Goal: Task Accomplishment & Management: Manage account settings

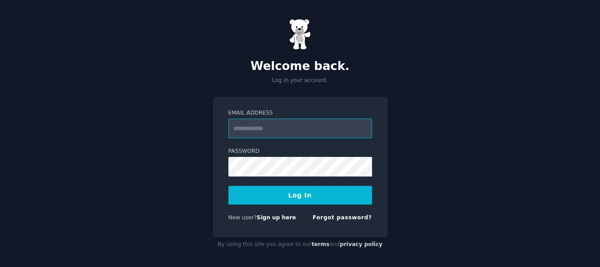
click at [277, 124] on input "Email Address" at bounding box center [300, 129] width 144 height 20
type input "**********"
click at [265, 194] on button "Log In" at bounding box center [300, 195] width 144 height 19
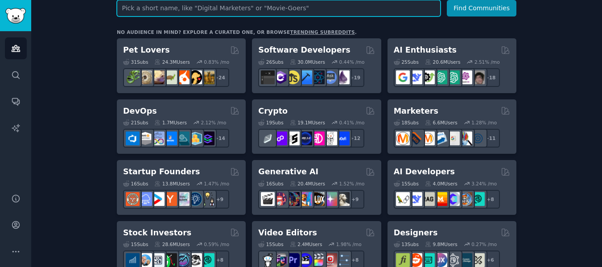
scroll to position [84, 0]
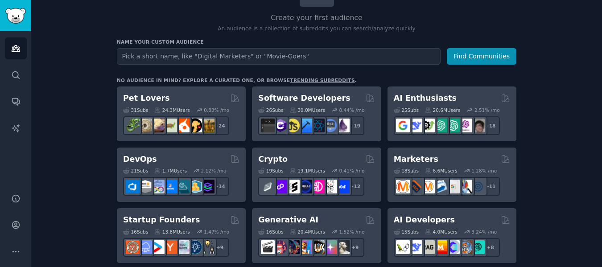
click at [290, 80] on link "trending subreddits" at bounding box center [322, 80] width 65 height 5
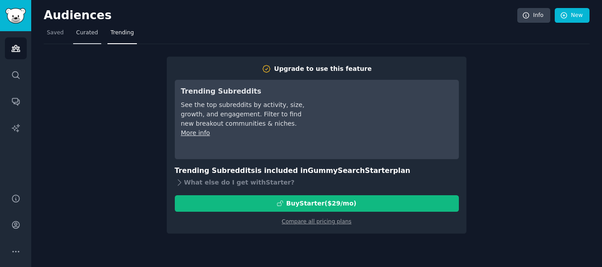
click at [83, 34] on span "Curated" at bounding box center [87, 33] width 22 height 8
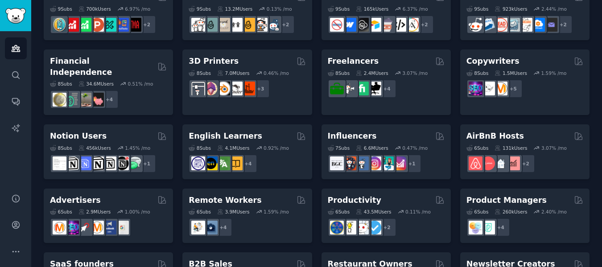
scroll to position [447, 0]
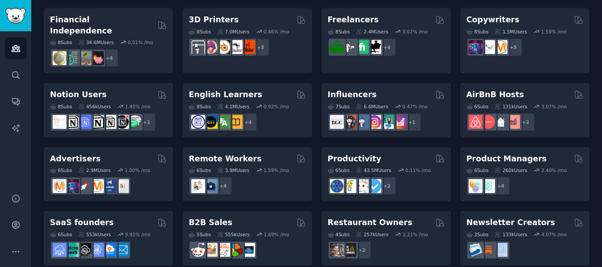
drag, startPoint x: 600, startPoint y: 234, endPoint x: 599, endPoint y: 226, distance: 8.5
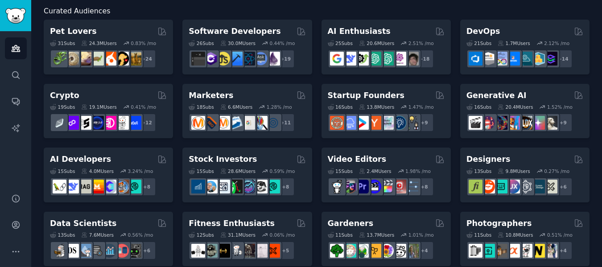
scroll to position [49, 0]
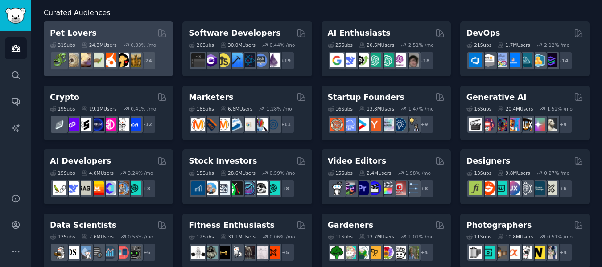
click at [71, 34] on h2 "Pet Lovers" at bounding box center [73, 33] width 47 height 11
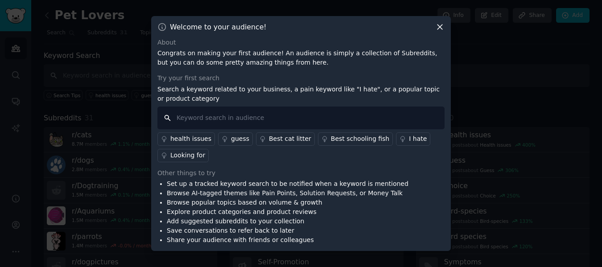
click at [179, 116] on input "text" at bounding box center [300, 118] width 287 height 23
click at [203, 127] on input "text" at bounding box center [300, 118] width 287 height 23
click at [224, 114] on input "I hate" at bounding box center [300, 118] width 287 height 23
type input "I hate"
click at [409, 139] on div "I hate" at bounding box center [418, 138] width 18 height 9
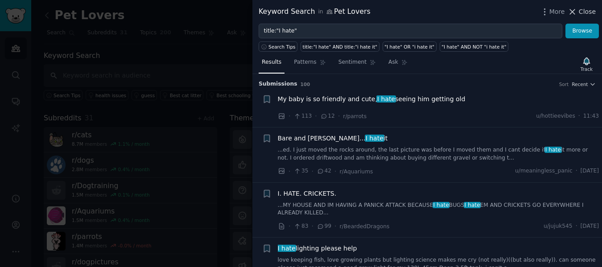
click at [588, 13] on span "Close" at bounding box center [587, 11] width 17 height 9
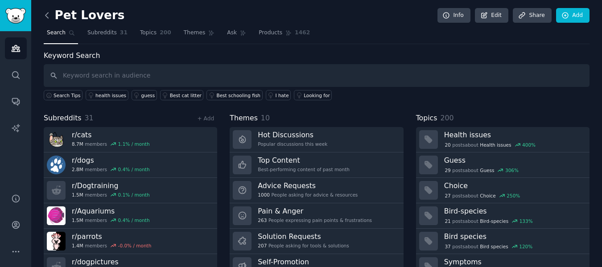
click at [47, 14] on icon at bounding box center [46, 15] width 9 height 9
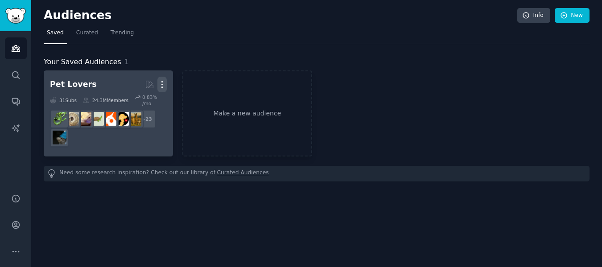
click at [163, 84] on icon "button" at bounding box center [161, 84] width 9 height 9
click at [136, 104] on p "Delete" at bounding box center [138, 103] width 21 height 9
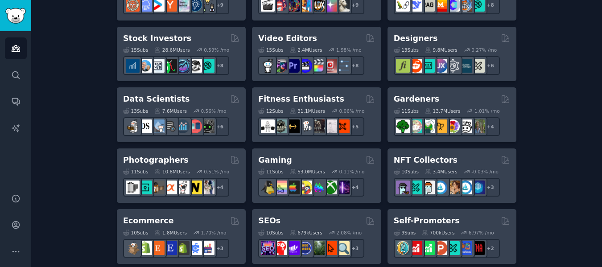
scroll to position [330, 0]
